Goal: Task Accomplishment & Management: Manage account settings

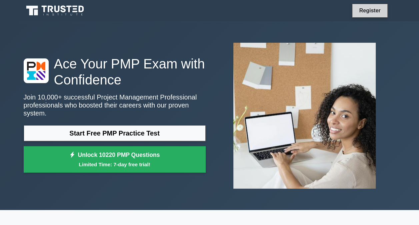
click at [378, 9] on link "Register" at bounding box center [369, 10] width 29 height 8
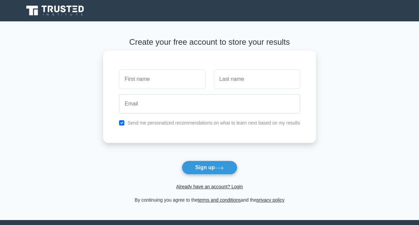
click at [152, 82] on input "text" at bounding box center [162, 78] width 86 height 19
type input "MRITHI"
click at [227, 83] on input "text" at bounding box center [257, 78] width 86 height 19
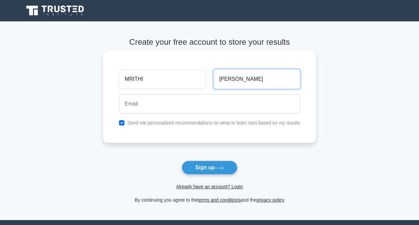
type input "[PERSON_NAME]"
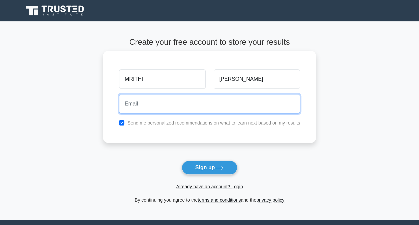
click at [136, 103] on input "email" at bounding box center [209, 103] width 181 height 19
drag, startPoint x: 179, startPoint y: 103, endPoint x: 119, endPoint y: 106, distance: 60.1
click at [119, 106] on input "[EMAIL_ADDRESS][DOMAIN_NAME]" at bounding box center [209, 103] width 181 height 19
type input "[EMAIL_ADDRESS][DOMAIN_NAME]"
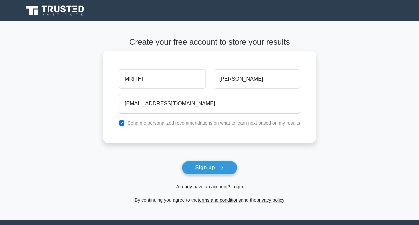
click at [156, 133] on div "MRITHI [PERSON_NAME] [EMAIL_ADDRESS][DOMAIN_NAME] Send me personalized recommen…" at bounding box center [209, 97] width 213 height 92
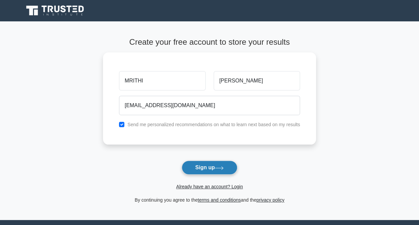
click at [203, 167] on button "Sign up" at bounding box center [210, 167] width 56 height 14
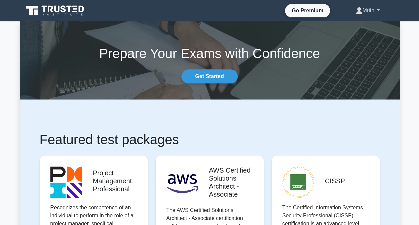
click at [379, 10] on link "Mrithi" at bounding box center [368, 10] width 56 height 13
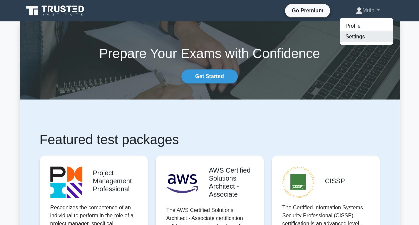
click at [360, 35] on link "Settings" at bounding box center [366, 36] width 53 height 11
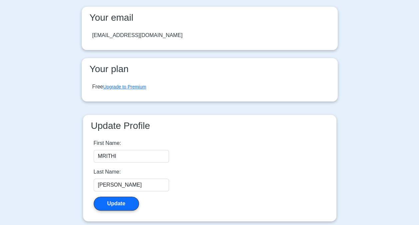
scroll to position [43, 0]
